Goal: Information Seeking & Learning: Compare options

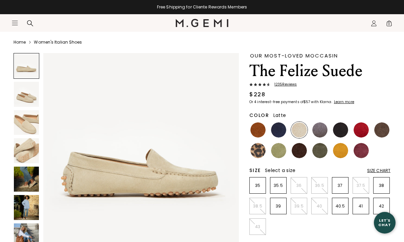
click at [22, 120] on img at bounding box center [26, 122] width 25 height 25
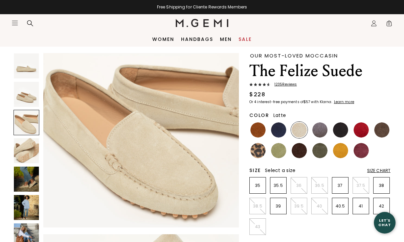
scroll to position [17, 0]
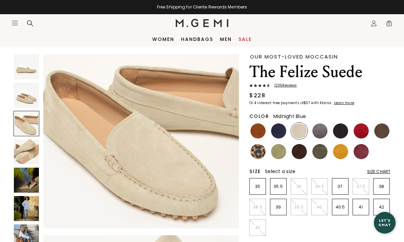
click at [279, 133] on img at bounding box center [278, 131] width 15 height 15
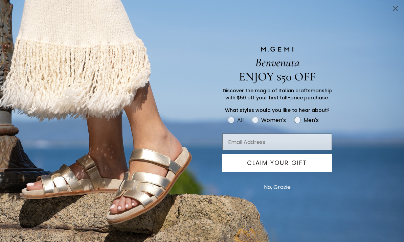
type input "pmavraki@me.com"
click at [306, 169] on button "CLAIM YOUR GIFT" at bounding box center [277, 163] width 110 height 18
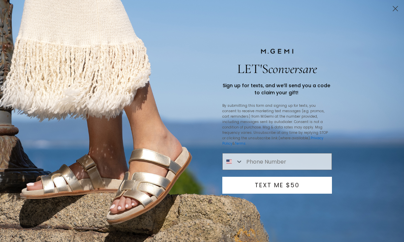
type input "404-637-5441"
click at [300, 187] on button "TEXT ME $50" at bounding box center [277, 185] width 110 height 17
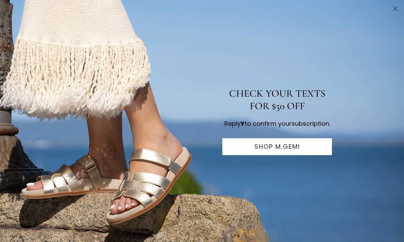
click at [297, 154] on button "SHOP M.GEMI" at bounding box center [277, 146] width 110 height 17
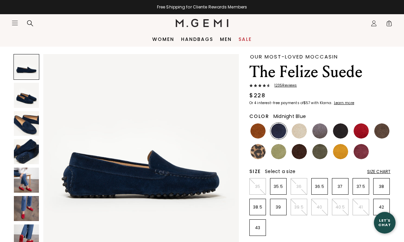
click at [19, 153] on img at bounding box center [26, 151] width 25 height 25
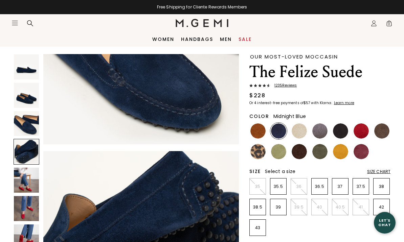
scroll to position [608, 0]
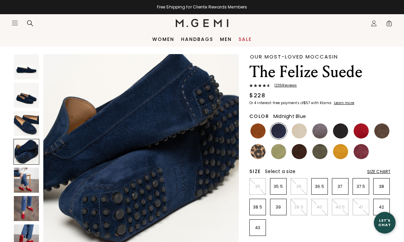
click at [22, 125] on img at bounding box center [26, 123] width 25 height 25
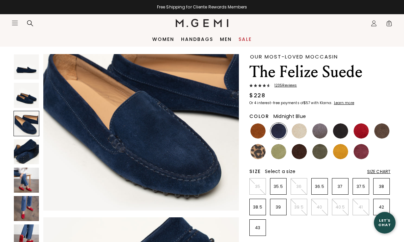
scroll to position [405, 0]
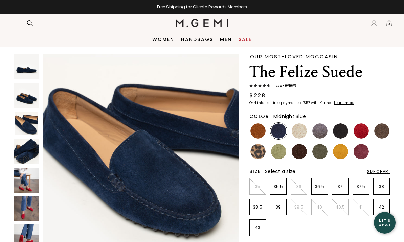
click at [24, 96] on img at bounding box center [26, 95] width 25 height 25
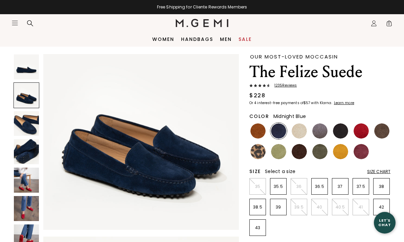
scroll to position [202, 0]
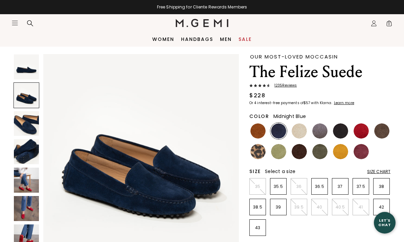
click at [23, 89] on div at bounding box center [27, 96] width 26 height 26
click at [28, 67] on img at bounding box center [26, 66] width 25 height 25
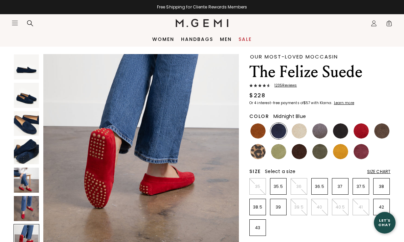
scroll to position [1222, 0]
click at [26, 149] on img at bounding box center [26, 151] width 25 height 25
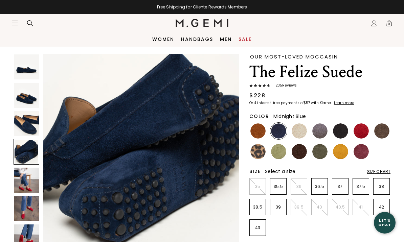
click at [28, 127] on img at bounding box center [26, 123] width 25 height 25
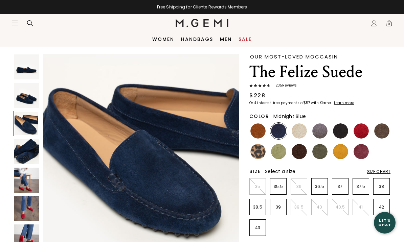
click at [26, 160] on img at bounding box center [26, 151] width 25 height 25
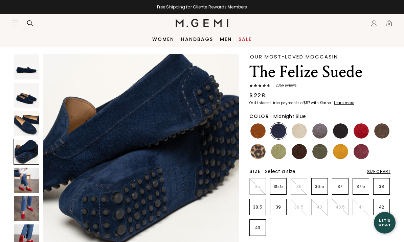
click at [28, 185] on img at bounding box center [26, 180] width 25 height 25
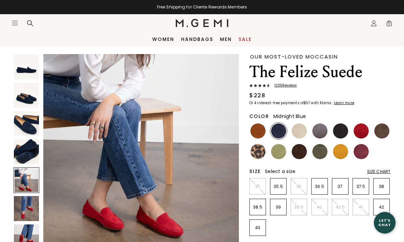
click at [28, 196] on div "Close dialog Still Looking? Unlock $50 Off Enjoy a gift from us on your first f…" at bounding box center [202, 121] width 404 height 242
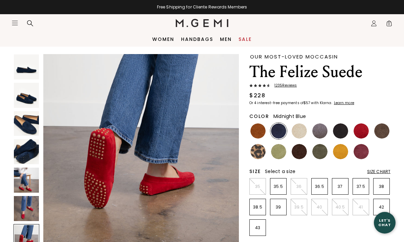
click at [361, 152] on img at bounding box center [361, 151] width 15 height 15
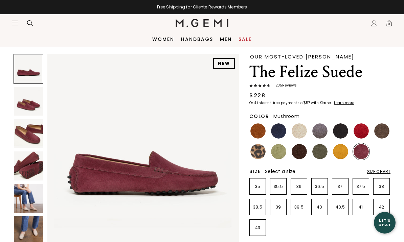
click at [379, 132] on img at bounding box center [381, 131] width 15 height 15
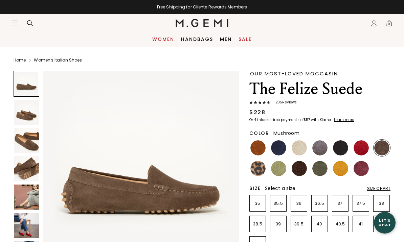
click at [160, 40] on link "Women" at bounding box center [163, 39] width 22 height 5
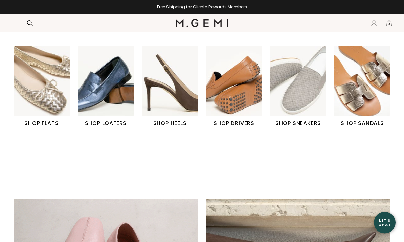
scroll to position [239, 0]
click at [98, 72] on img "2 / 6" at bounding box center [106, 81] width 56 height 70
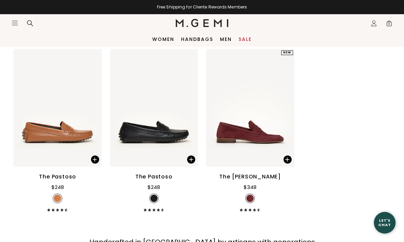
scroll to position [1164, 0]
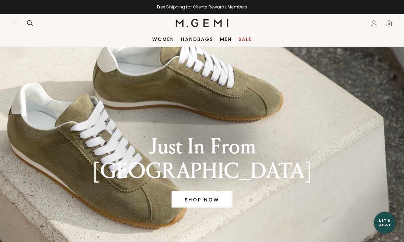
click at [244, 37] on link "Sale" at bounding box center [245, 39] width 13 height 5
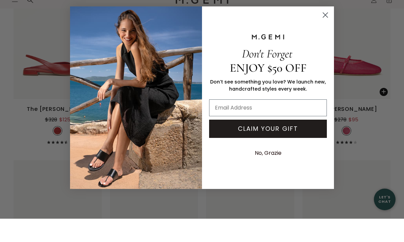
scroll to position [3087, 0]
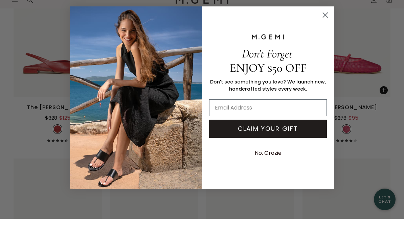
click at [329, 33] on circle "Close dialog" at bounding box center [325, 38] width 11 height 11
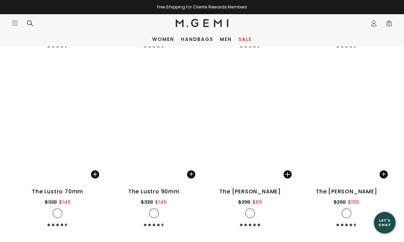
scroll to position [5198, 0]
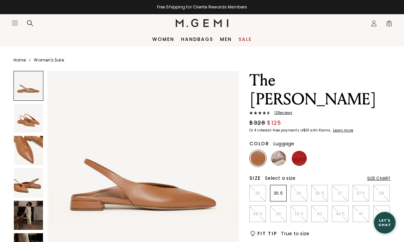
click at [27, 148] on img at bounding box center [28, 150] width 29 height 29
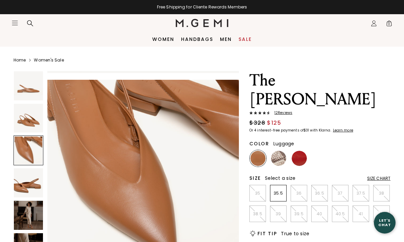
scroll to position [378, 0]
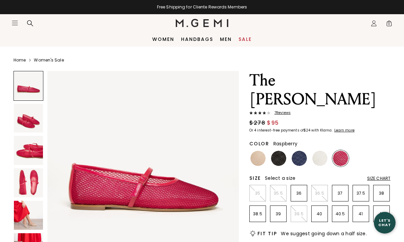
click at [27, 123] on img at bounding box center [28, 118] width 29 height 29
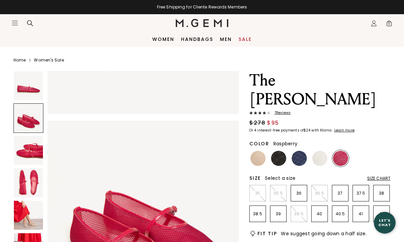
scroll to position [198, 0]
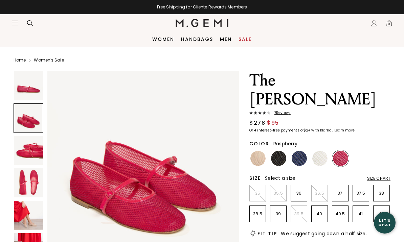
click at [26, 151] on img at bounding box center [28, 150] width 29 height 29
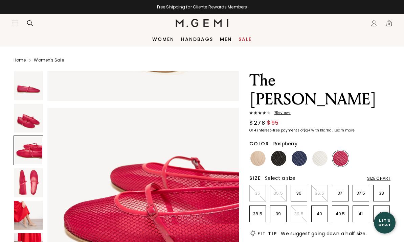
scroll to position [397, 0]
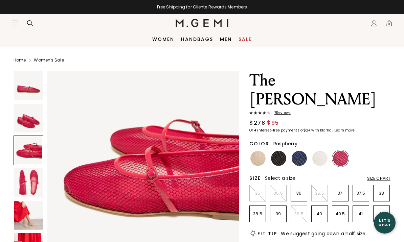
click at [30, 182] on img at bounding box center [28, 183] width 29 height 29
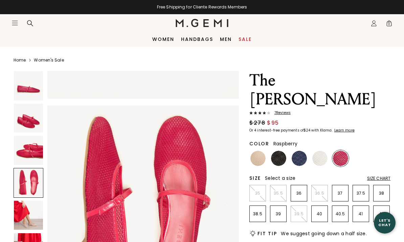
scroll to position [595, 0]
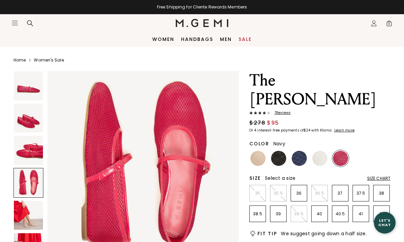
click at [299, 151] on img at bounding box center [299, 158] width 15 height 15
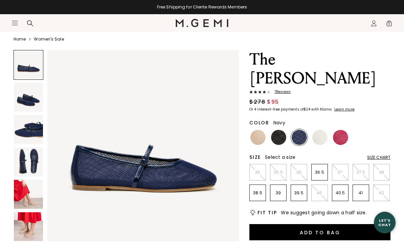
scroll to position [21, 0]
click at [23, 157] on img at bounding box center [28, 162] width 29 height 29
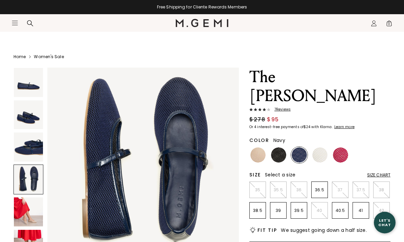
scroll to position [0, 0]
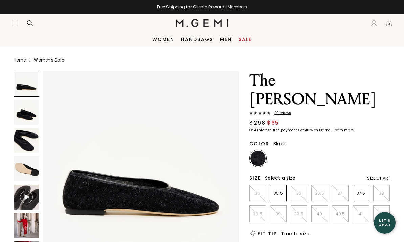
click at [15, 125] on img at bounding box center [26, 112] width 25 height 25
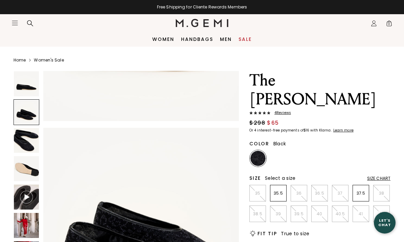
scroll to position [202, 0]
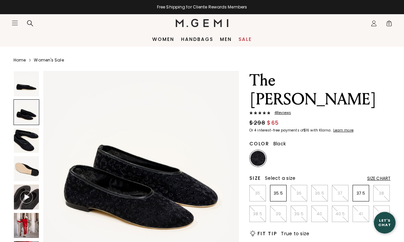
click at [26, 161] on img at bounding box center [26, 168] width 25 height 25
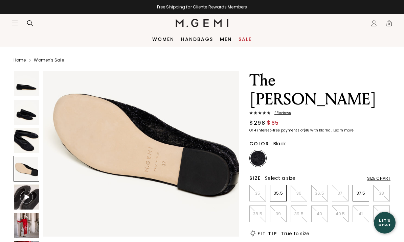
scroll to position [638, 0]
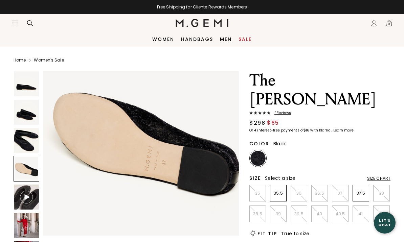
click at [27, 165] on div at bounding box center [27, 169] width 26 height 26
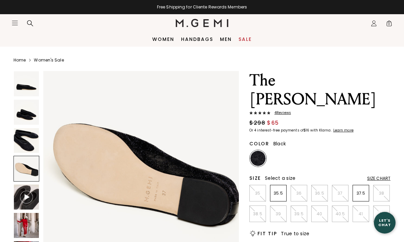
click at [26, 104] on img at bounding box center [26, 112] width 25 height 25
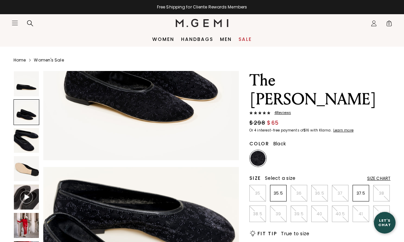
scroll to position [202, 0]
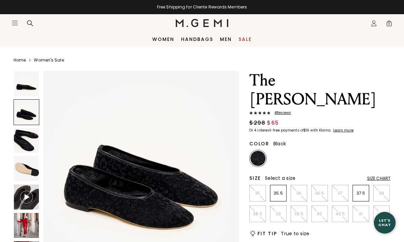
click at [24, 101] on div at bounding box center [27, 113] width 26 height 26
click at [21, 87] on img at bounding box center [26, 83] width 25 height 25
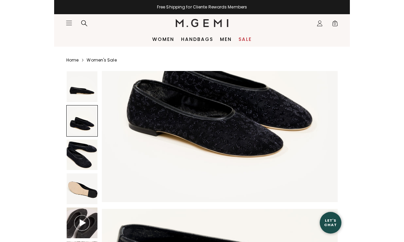
scroll to position [348, 0]
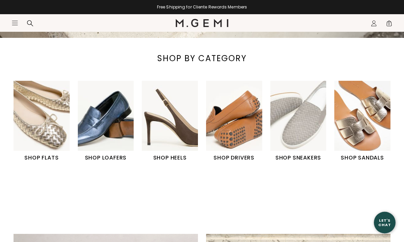
scroll to position [204, 0]
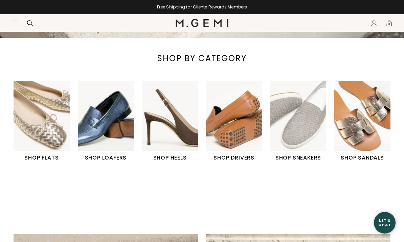
click at [303, 132] on img "5 / 6" at bounding box center [298, 116] width 56 height 70
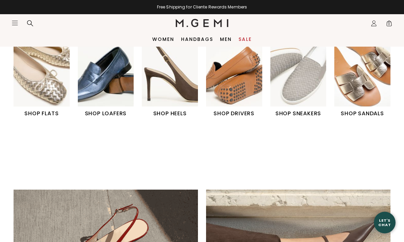
scroll to position [248, 0]
click at [221, 73] on img "4 / 6" at bounding box center [234, 72] width 56 height 70
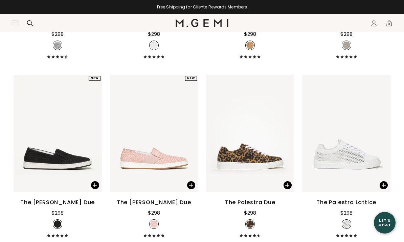
scroll to position [441, 0]
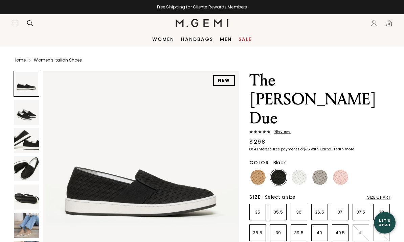
click at [22, 135] on img at bounding box center [26, 140] width 25 height 25
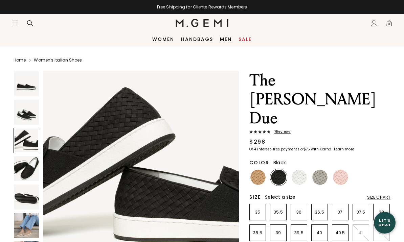
click at [23, 158] on img at bounding box center [26, 168] width 25 height 25
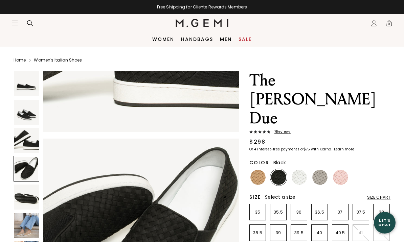
scroll to position [608, 0]
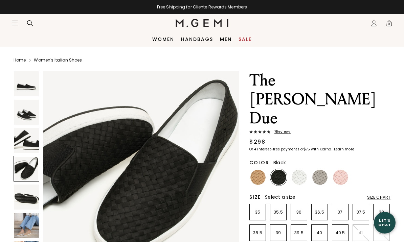
click at [323, 170] on img at bounding box center [319, 177] width 15 height 15
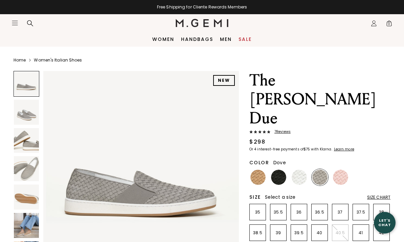
click at [27, 164] on img at bounding box center [26, 168] width 25 height 25
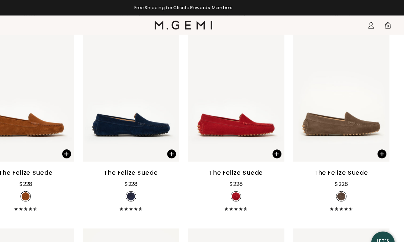
scroll to position [510, 0]
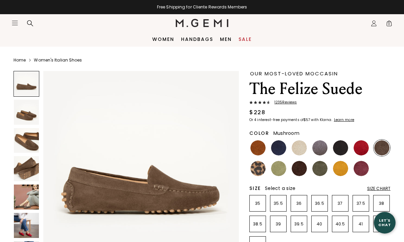
click at [19, 143] on img at bounding box center [26, 140] width 25 height 25
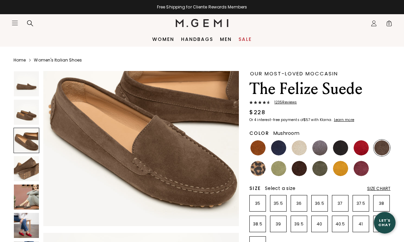
scroll to position [445, 0]
click at [21, 167] on img at bounding box center [26, 168] width 25 height 25
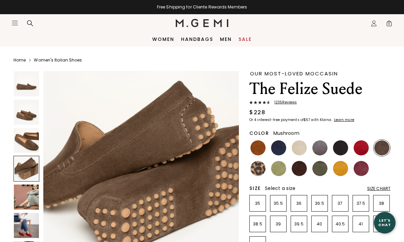
click at [21, 189] on img at bounding box center [26, 197] width 25 height 25
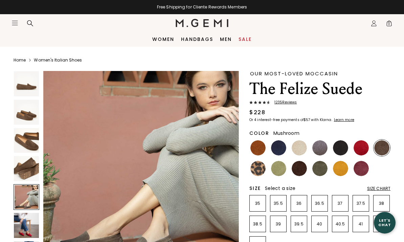
click at [21, 179] on img at bounding box center [26, 168] width 25 height 25
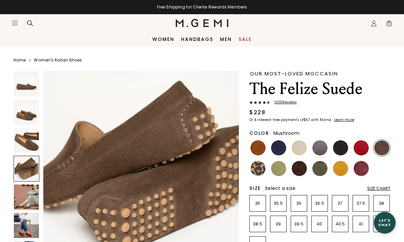
click at [25, 188] on img at bounding box center [26, 197] width 25 height 25
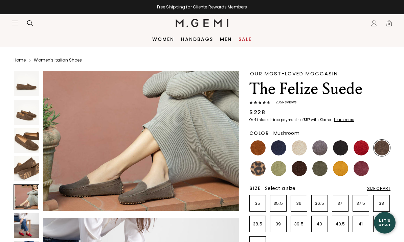
scroll to position [867, 0]
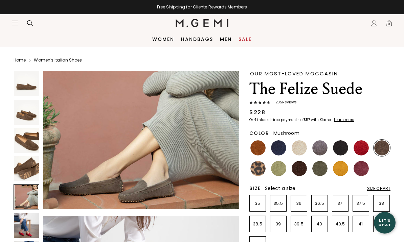
click at [26, 202] on div at bounding box center [27, 197] width 26 height 26
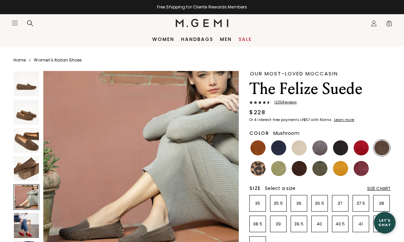
scroll to position [810, 0]
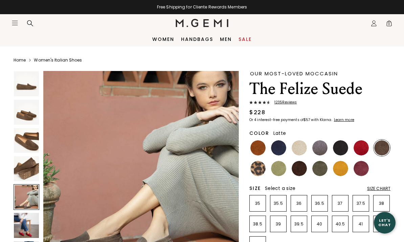
click at [301, 147] on img at bounding box center [299, 147] width 15 height 15
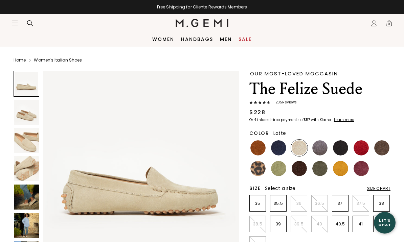
click at [23, 138] on img at bounding box center [26, 140] width 25 height 25
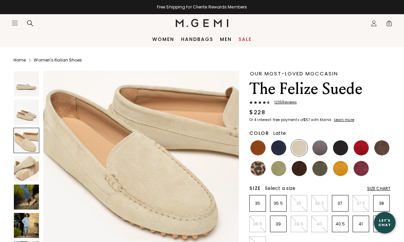
scroll to position [426, 0]
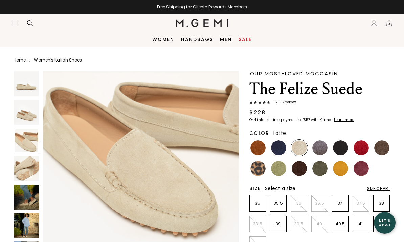
click at [342, 168] on img at bounding box center [340, 168] width 15 height 15
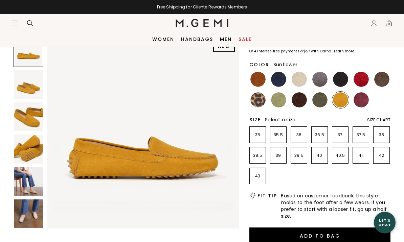
scroll to position [69, 0]
click at [22, 178] on img at bounding box center [28, 181] width 29 height 29
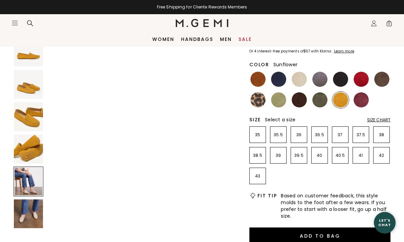
scroll to position [794, 0]
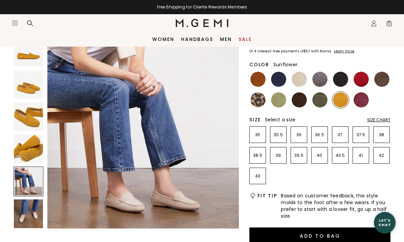
click at [28, 114] on img at bounding box center [28, 116] width 29 height 29
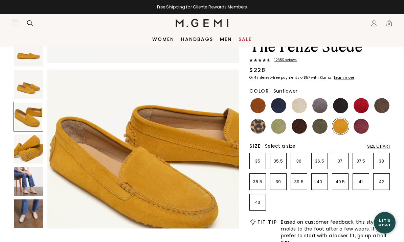
scroll to position [42, 0]
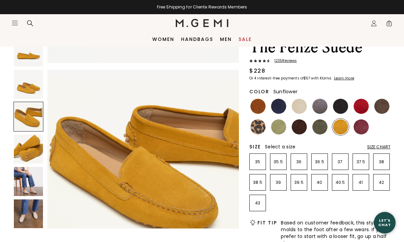
click at [359, 132] on img at bounding box center [361, 126] width 15 height 15
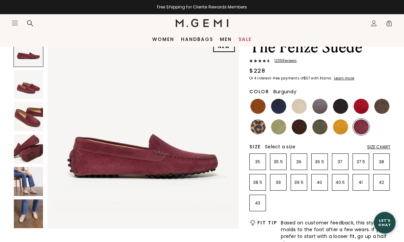
click at [26, 149] on img at bounding box center [28, 149] width 29 height 29
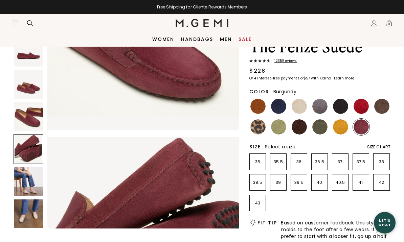
scroll to position [595, 0]
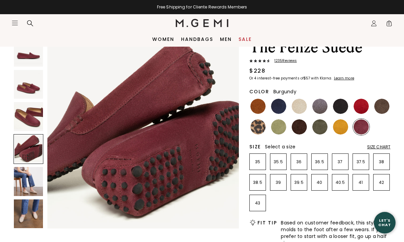
click at [26, 98] on img at bounding box center [28, 84] width 29 height 29
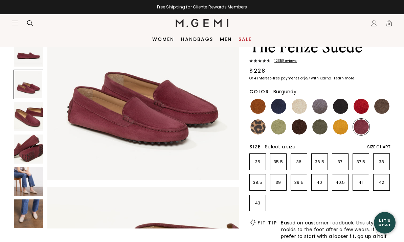
scroll to position [198, 0]
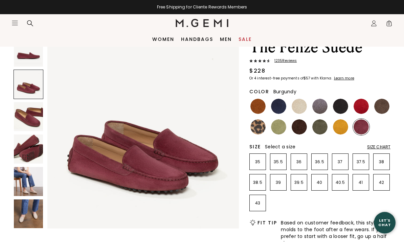
click at [258, 108] on img at bounding box center [257, 106] width 15 height 15
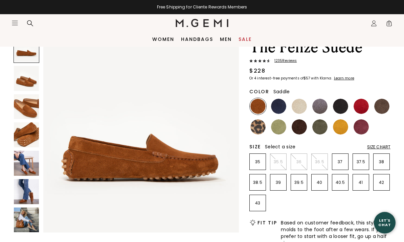
click at [27, 103] on img at bounding box center [26, 106] width 25 height 25
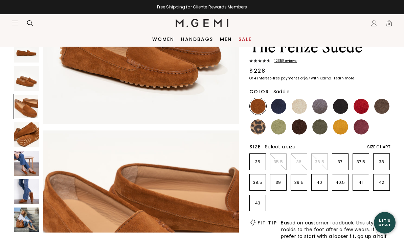
scroll to position [405, 0]
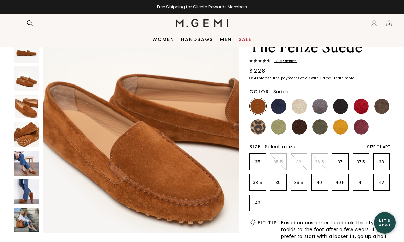
click at [24, 109] on div at bounding box center [27, 107] width 26 height 26
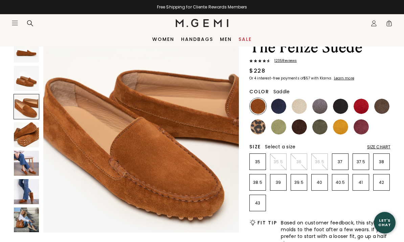
click at [28, 135] on img at bounding box center [26, 135] width 25 height 25
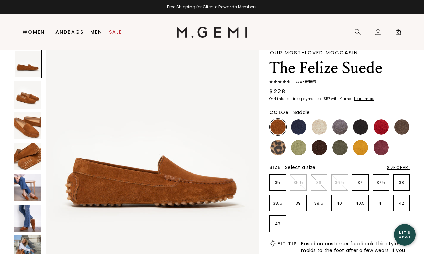
scroll to position [0, 0]
click at [204, 224] on img at bounding box center [152, 156] width 213 height 213
click at [360, 124] on img at bounding box center [360, 126] width 15 height 15
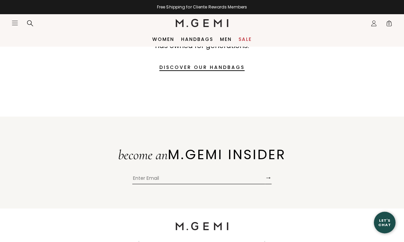
scroll to position [885, 0]
